Goal: Task Accomplishment & Management: Use online tool/utility

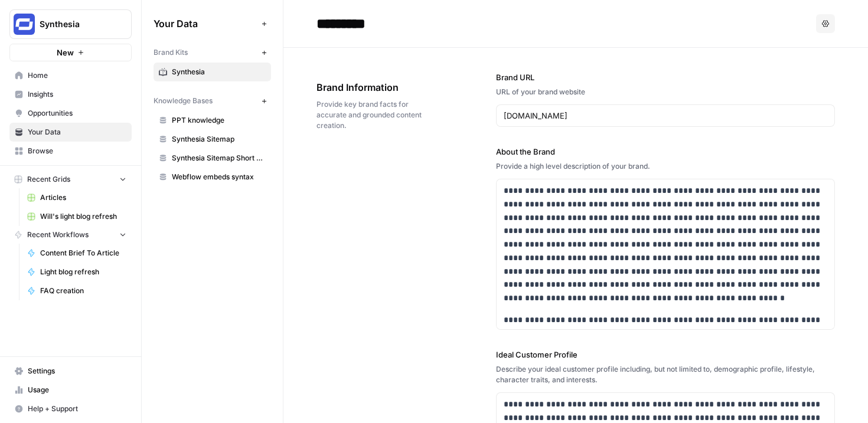
scroll to position [643, 0]
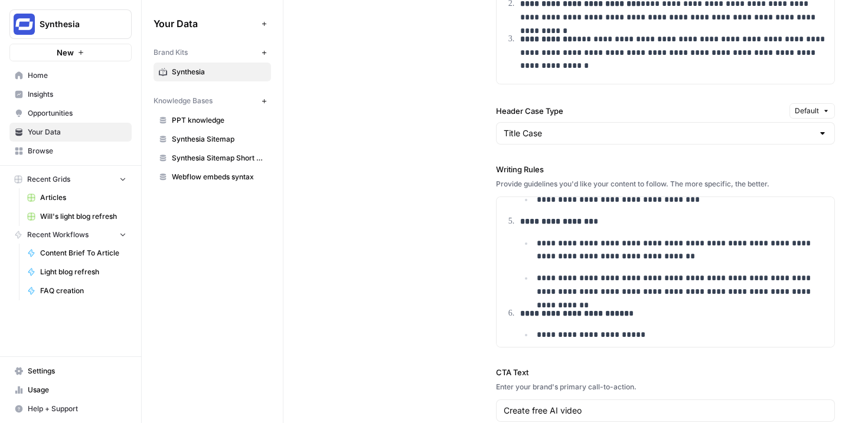
click at [47, 80] on span "Home" at bounding box center [77, 75] width 99 height 11
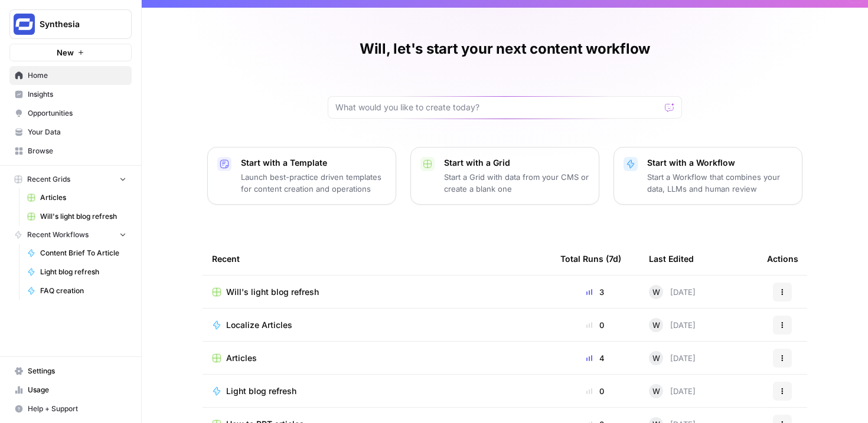
scroll to position [12, 0]
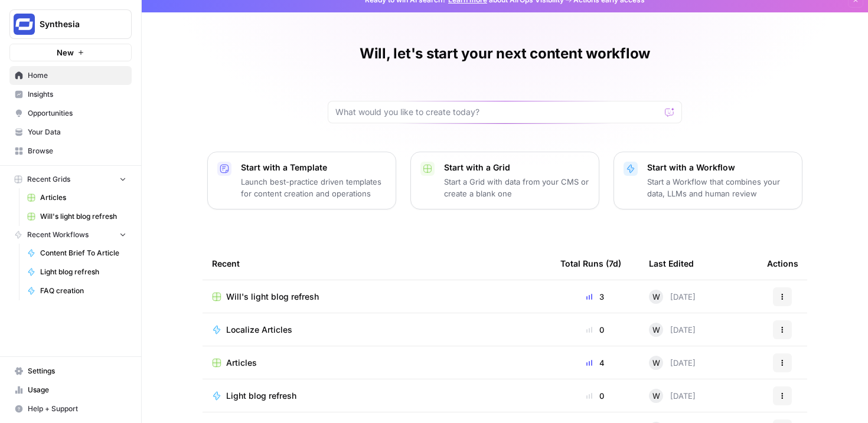
click at [50, 152] on span "Browse" at bounding box center [77, 151] width 99 height 11
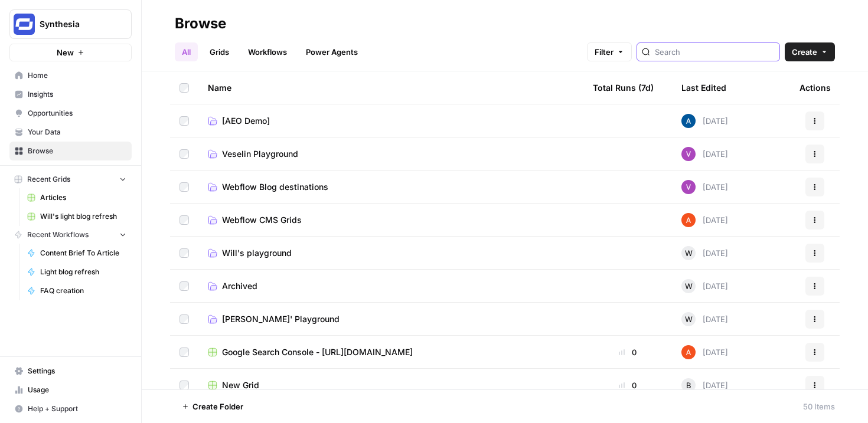
click at [708, 53] on input "search" at bounding box center [715, 52] width 120 height 12
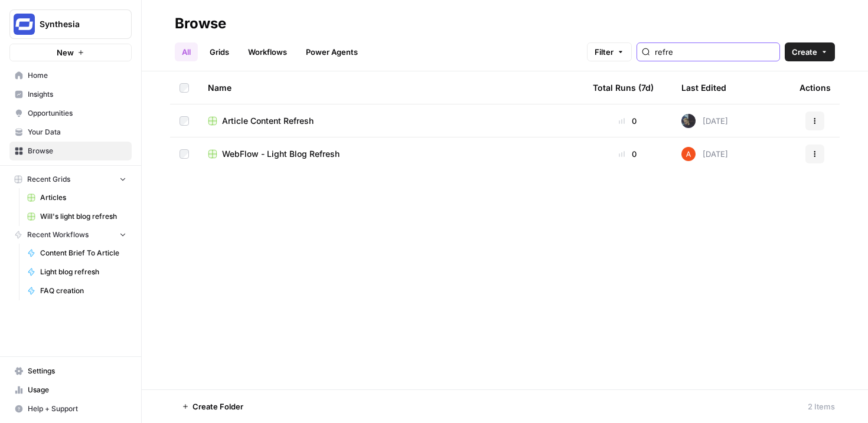
type input "refre"
click at [289, 124] on span "Article Content Refresh" at bounding box center [268, 121] width 92 height 12
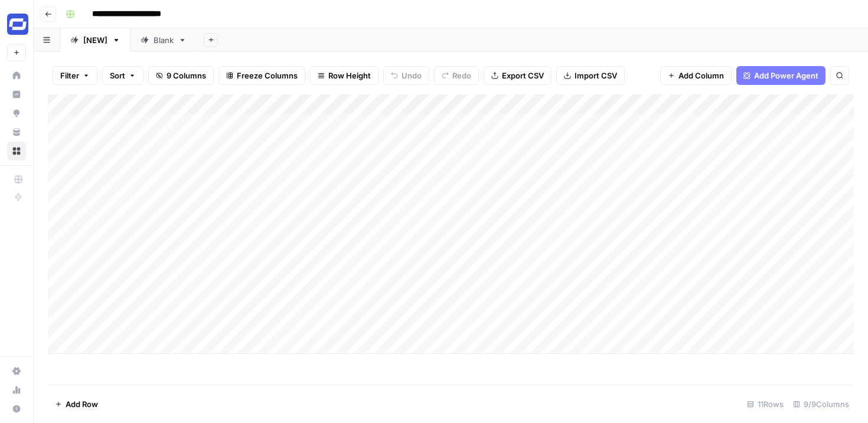
click at [253, 318] on div "Add Column" at bounding box center [451, 224] width 806 height 260
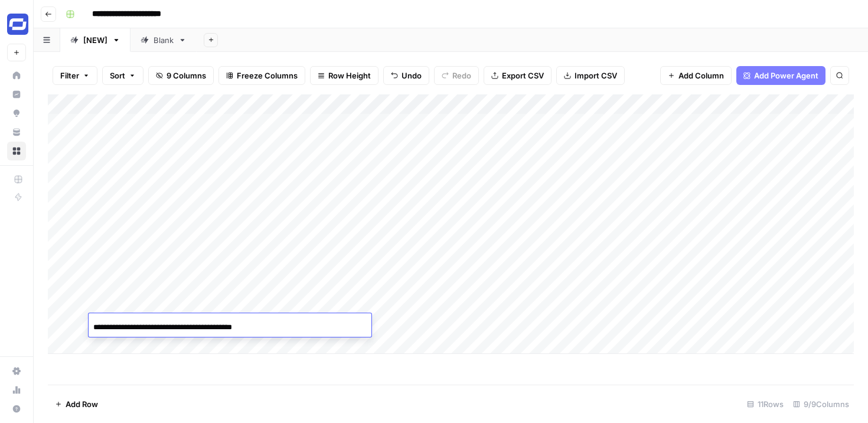
click at [432, 316] on div "Add Column" at bounding box center [451, 224] width 806 height 260
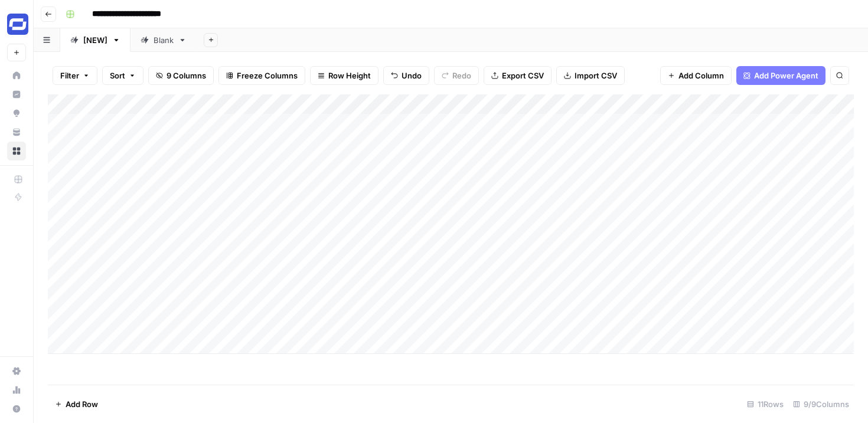
click at [404, 325] on div "Add Column" at bounding box center [451, 224] width 806 height 260
click at [404, 325] on textarea at bounding box center [464, 325] width 189 height 17
click at [416, 322] on textarea "**********" at bounding box center [464, 325] width 189 height 17
click at [511, 322] on textarea "**********" at bounding box center [464, 325] width 189 height 17
type textarea "**********"
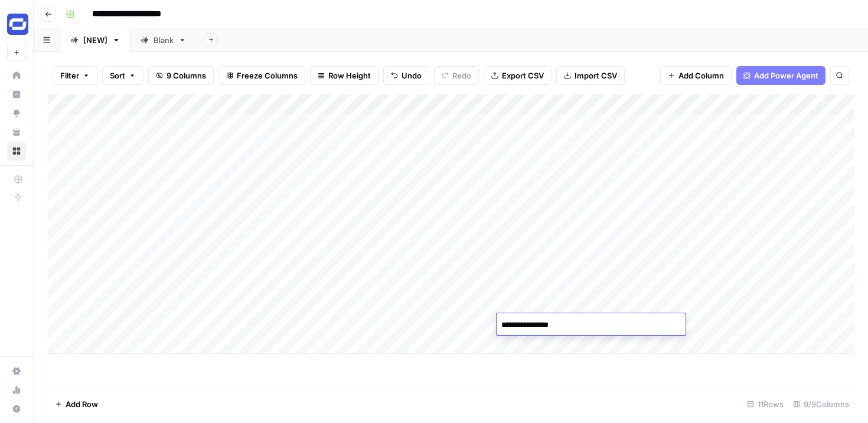
type textarea "**********"
click at [742, 323] on div "Add Column" at bounding box center [451, 224] width 806 height 260
click at [733, 322] on div at bounding box center [743, 324] width 162 height 22
click at [732, 323] on div at bounding box center [743, 324] width 162 height 22
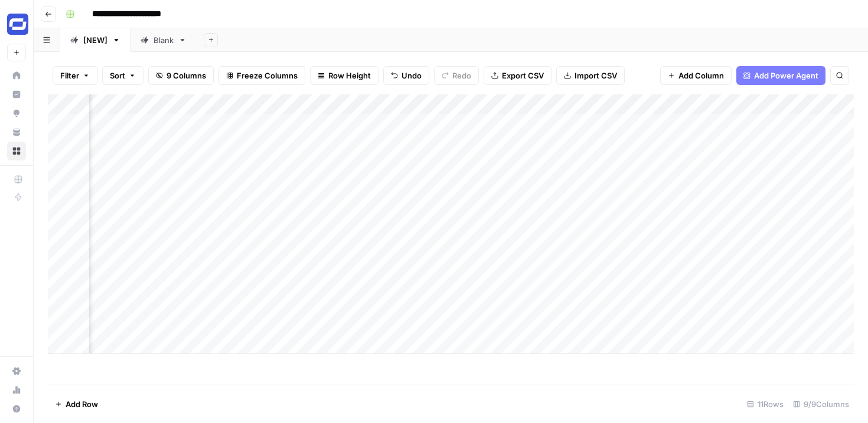
click at [728, 320] on div at bounding box center [743, 324] width 162 height 22
click at [733, 324] on div at bounding box center [743, 324] width 162 height 22
click at [641, 325] on div "Add Column" at bounding box center [451, 224] width 806 height 260
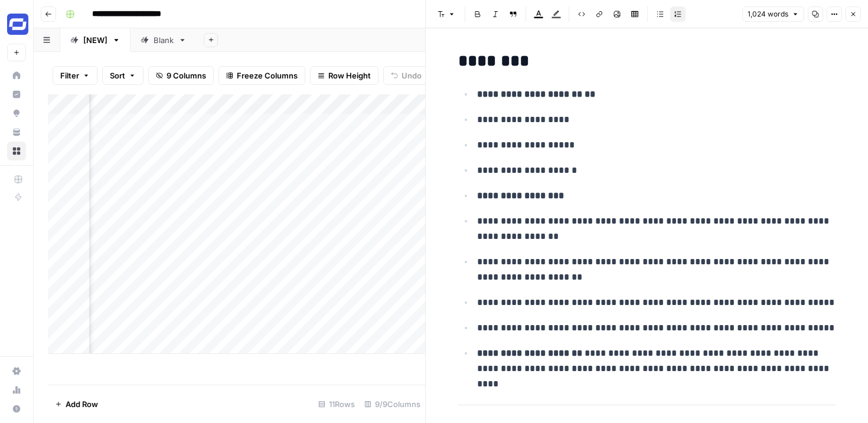
click at [850, 11] on icon "button" at bounding box center [853, 14] width 7 height 7
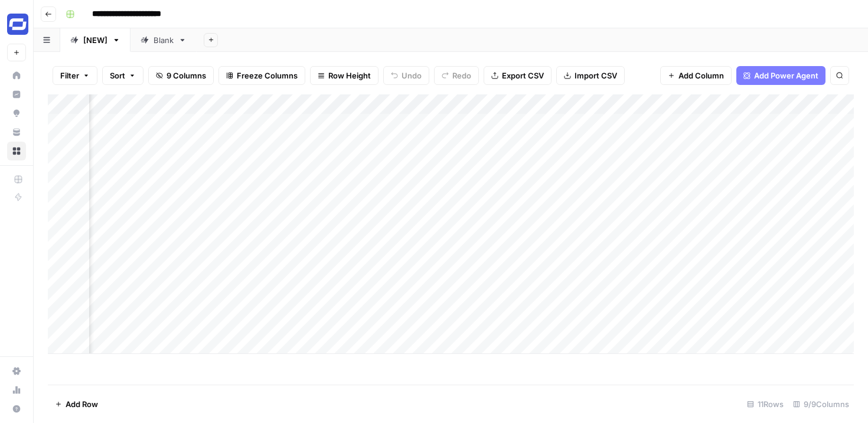
scroll to position [0, 474]
click at [504, 324] on div "Add Column" at bounding box center [451, 224] width 806 height 260
